Goal: Check status: Check status

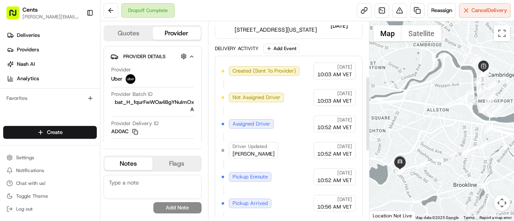
scroll to position [328, 0]
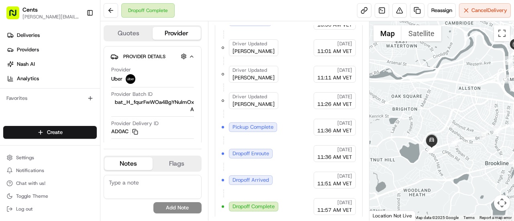
drag, startPoint x: 403, startPoint y: 148, endPoint x: 434, endPoint y: 125, distance: 38.8
click at [434, 125] on div at bounding box center [442, 121] width 145 height 200
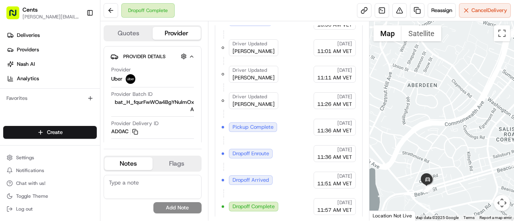
drag, startPoint x: 432, startPoint y: 137, endPoint x: 424, endPoint y: 146, distance: 11.4
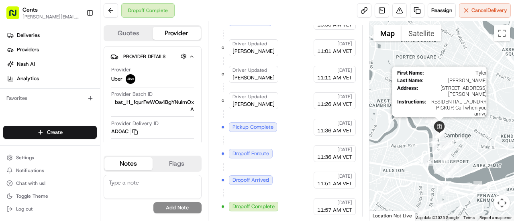
drag, startPoint x: 503, startPoint y: 78, endPoint x: 438, endPoint y: 125, distance: 80.3
click at [438, 125] on img at bounding box center [440, 127] width 12 height 12
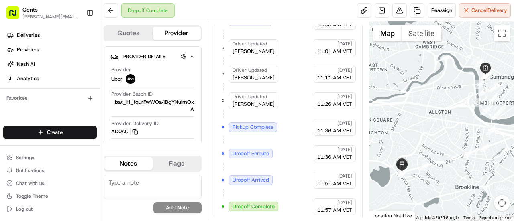
drag, startPoint x: 391, startPoint y: 141, endPoint x: 441, endPoint y: 78, distance: 79.8
click at [441, 78] on div at bounding box center [442, 121] width 145 height 200
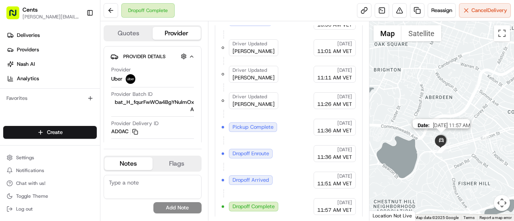
drag, startPoint x: 399, startPoint y: 166, endPoint x: 441, endPoint y: 134, distance: 53.3
click at [441, 134] on img at bounding box center [442, 141] width 16 height 16
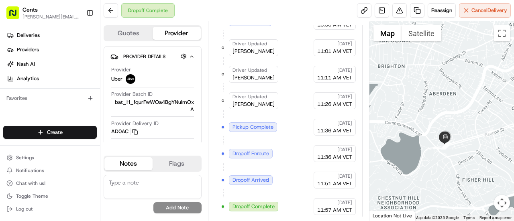
click at [248, 203] on span "Dropoff Complete" at bounding box center [254, 206] width 42 height 7
click at [444, 138] on img at bounding box center [446, 137] width 16 height 16
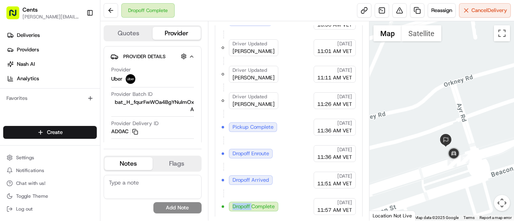
drag, startPoint x: 410, startPoint y: 88, endPoint x: 420, endPoint y: 144, distance: 56.7
click at [420, 144] on div at bounding box center [442, 121] width 145 height 200
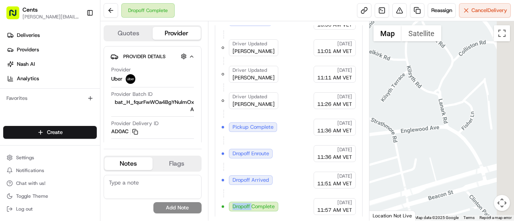
drag, startPoint x: 461, startPoint y: 118, endPoint x: 318, endPoint y: 205, distance: 167.2
click at [318, 205] on div "Quotes Provider Provider Details Hidden ( 3 ) Provider Uber Provider Batch ID b…" at bounding box center [307, 121] width 414 height 200
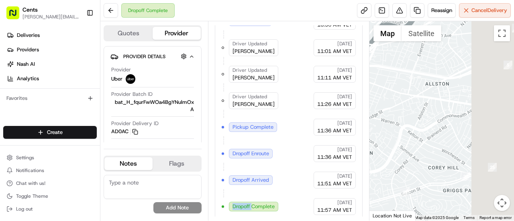
drag, startPoint x: 475, startPoint y: 58, endPoint x: 358, endPoint y: 161, distance: 155.2
click at [358, 161] on div "Quotes Provider Provider Details Hidden ( 3 ) Provider Uber Provider Batch ID b…" at bounding box center [307, 121] width 414 height 200
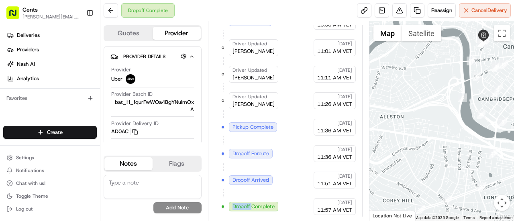
drag, startPoint x: 457, startPoint y: 106, endPoint x: 408, endPoint y: 162, distance: 74.6
click at [408, 162] on div at bounding box center [442, 121] width 145 height 200
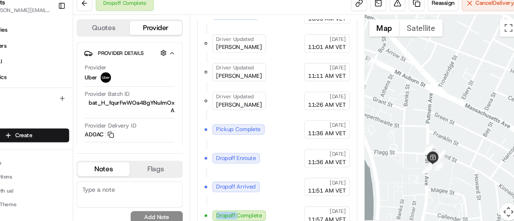
drag, startPoint x: 426, startPoint y: 97, endPoint x: 443, endPoint y: 134, distance: 41.0
click at [443, 134] on div at bounding box center [442, 121] width 145 height 200
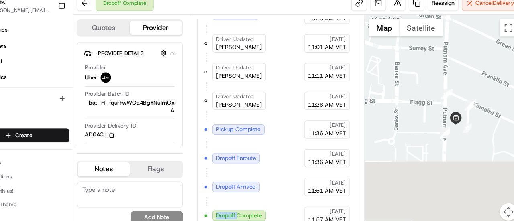
drag, startPoint x: 443, startPoint y: 124, endPoint x: 457, endPoint y: 22, distance: 103.1
click at [457, 22] on div at bounding box center [442, 121] width 145 height 200
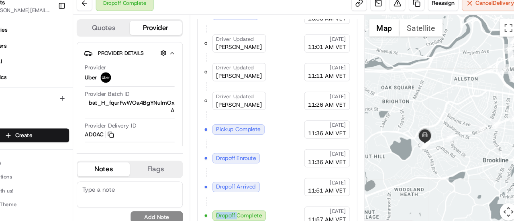
drag, startPoint x: 419, startPoint y: 122, endPoint x: 484, endPoint y: 49, distance: 97.9
click at [484, 49] on div at bounding box center [442, 121] width 145 height 200
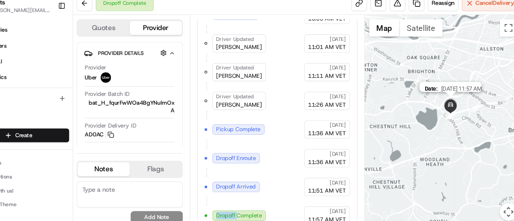
click at [448, 107] on img at bounding box center [449, 105] width 16 height 16
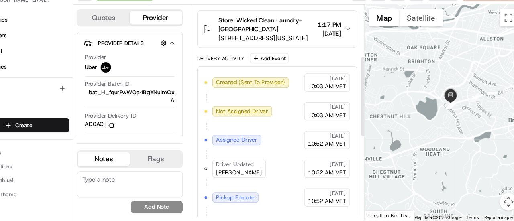
scroll to position [123, 0]
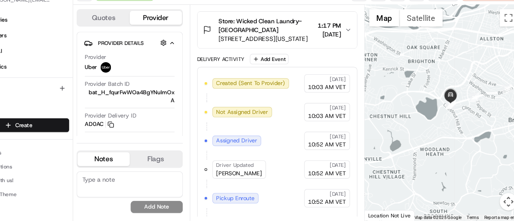
click at [232, 67] on div "Delivery Activity Add Event" at bounding box center [289, 72] width 148 height 10
click at [134, 31] on button "Quotes" at bounding box center [129, 33] width 48 height 13
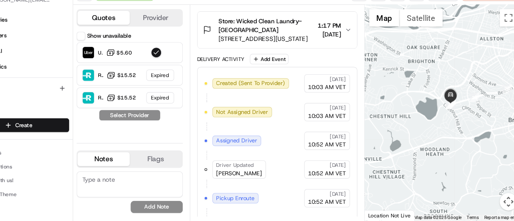
click at [173, 39] on button "Provider" at bounding box center [177, 33] width 48 height 13
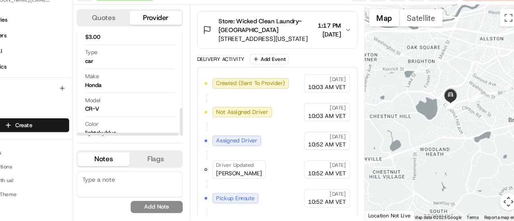
scroll to position [0, 0]
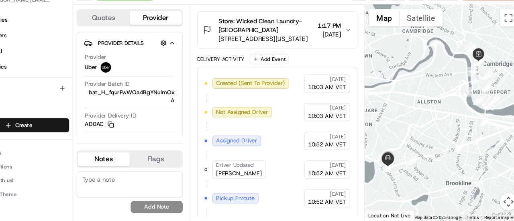
drag, startPoint x: 413, startPoint y: 105, endPoint x: 350, endPoint y: 171, distance: 90.7
click at [350, 171] on div "Quotes Provider Provider Details Hidden ( 3 ) Provider Uber Provider Batch ID b…" at bounding box center [307, 121] width 414 height 200
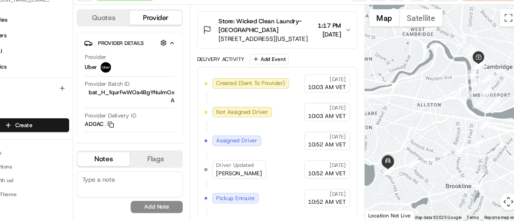
scroll to position [328, 0]
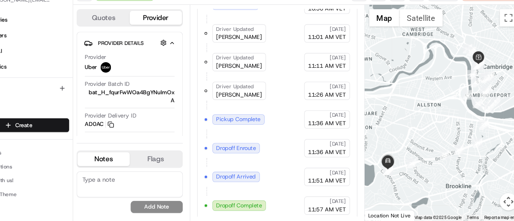
click at [249, 60] on div "Created (Sent To Provider) Uber [DATE] 10:03 AM VET Not Assigned Driver Uber [D…" at bounding box center [289, 47] width 134 height 335
